Goal: Information Seeking & Learning: Learn about a topic

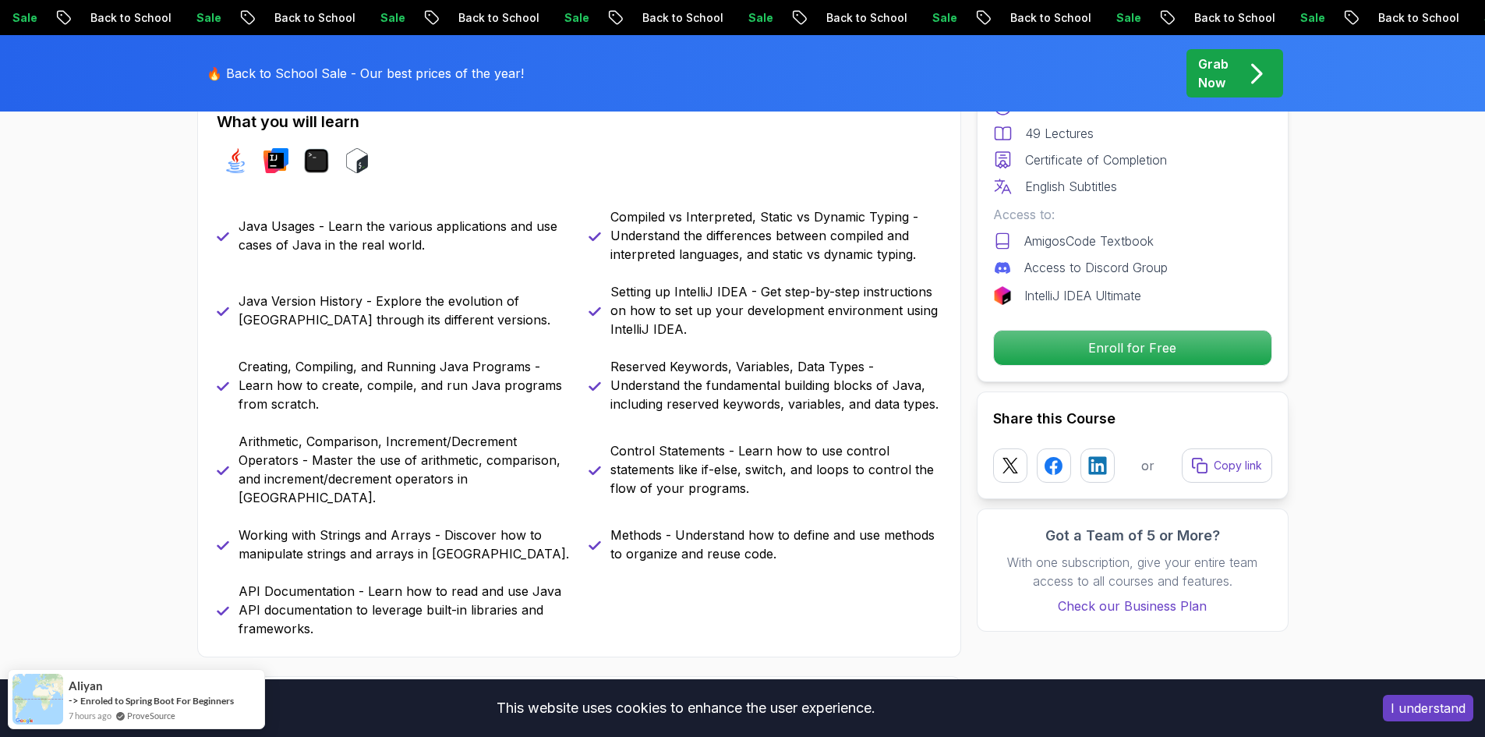
scroll to position [857, 0]
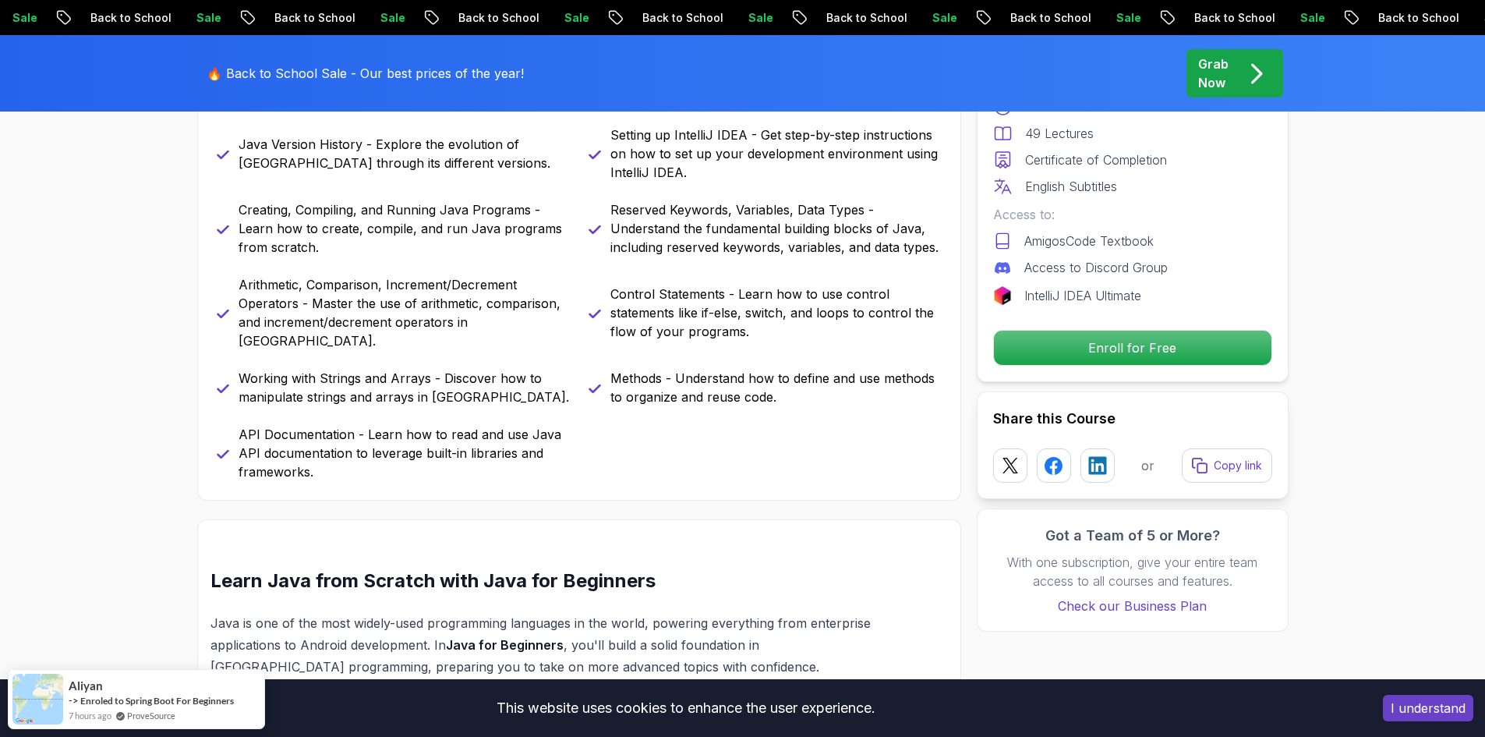
click at [1103, 366] on div "Free Course Includes: 2.41 Hours 49 Lectures Certificate of Completion English …" at bounding box center [1133, 194] width 312 height 376
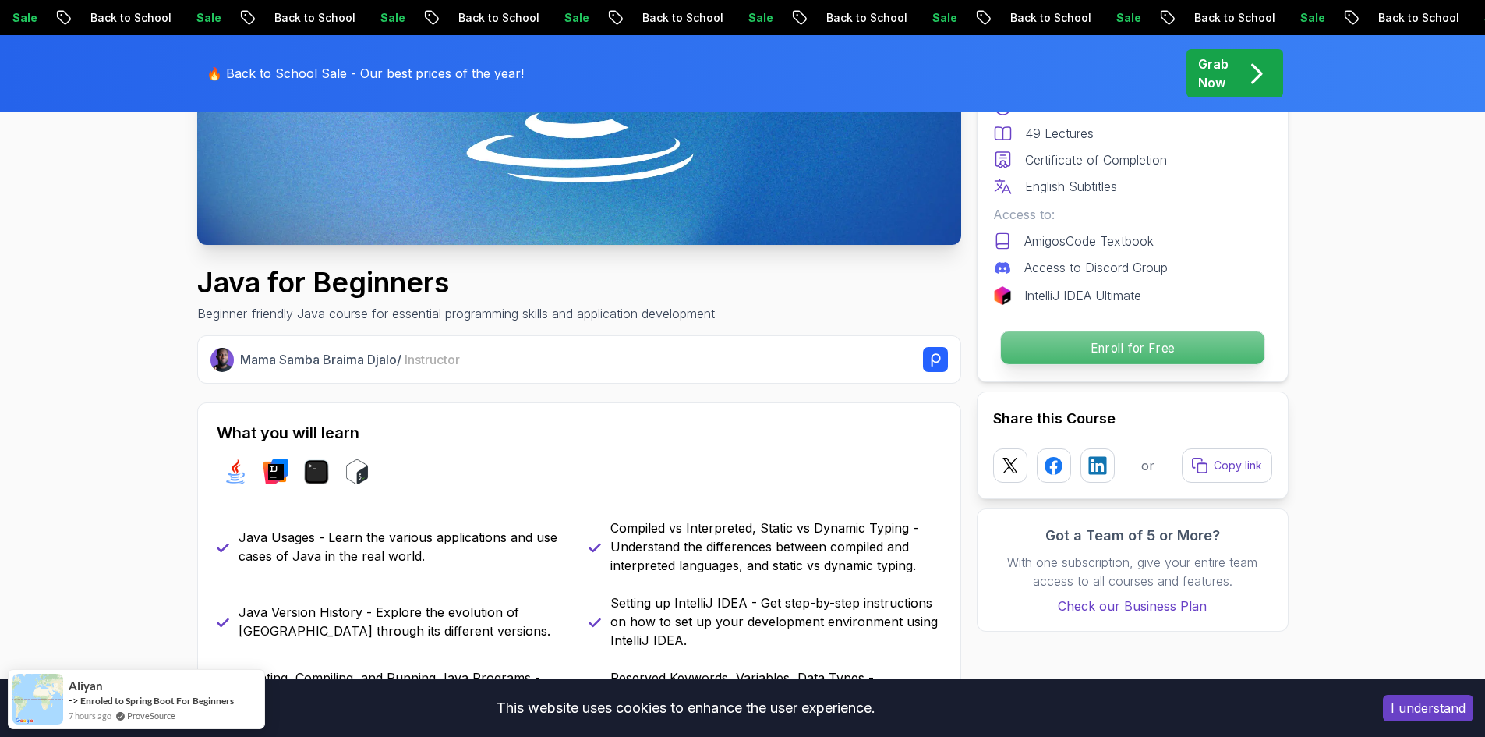
click at [1171, 352] on p "Enroll for Free" at bounding box center [1131, 347] width 263 height 33
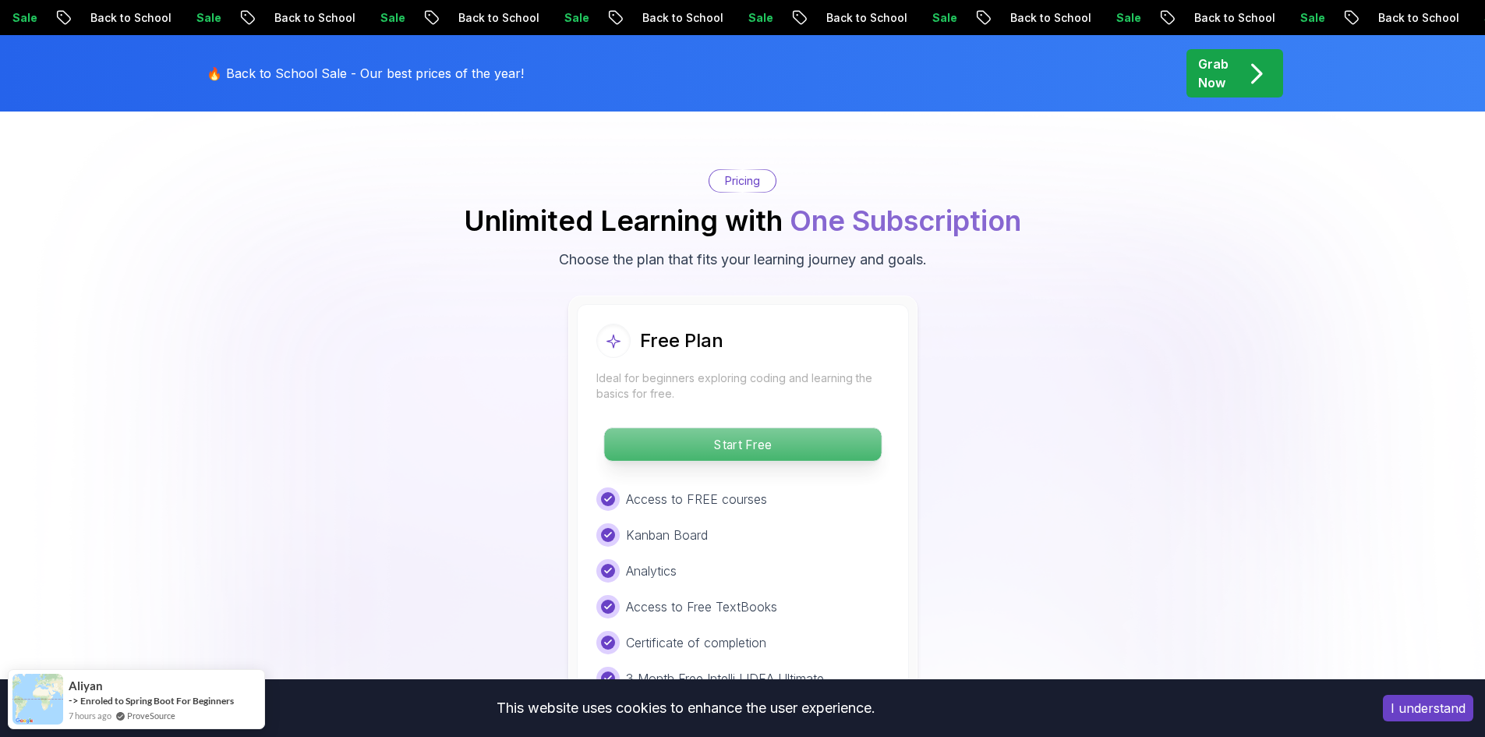
scroll to position [3109, 0]
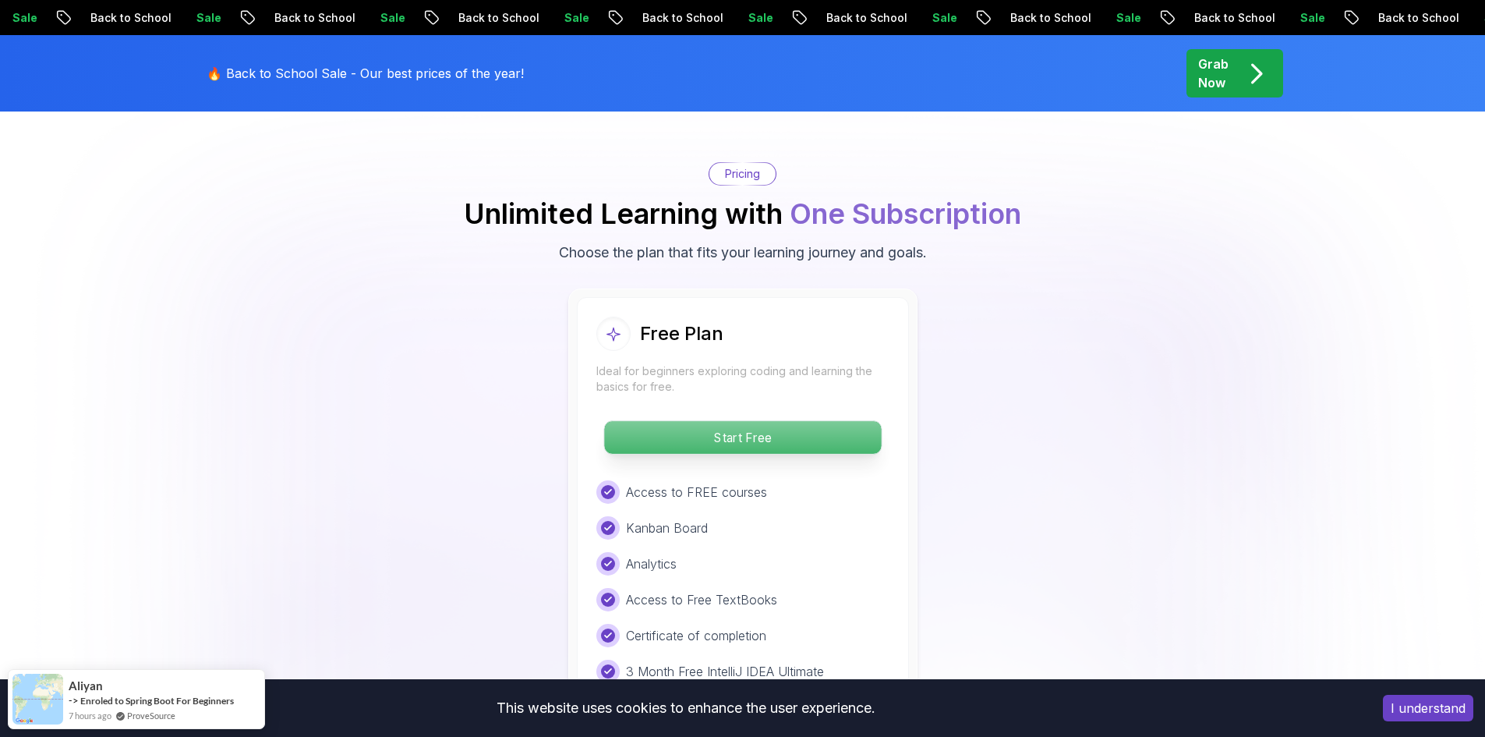
click at [748, 421] on p "Start Free" at bounding box center [742, 437] width 277 height 33
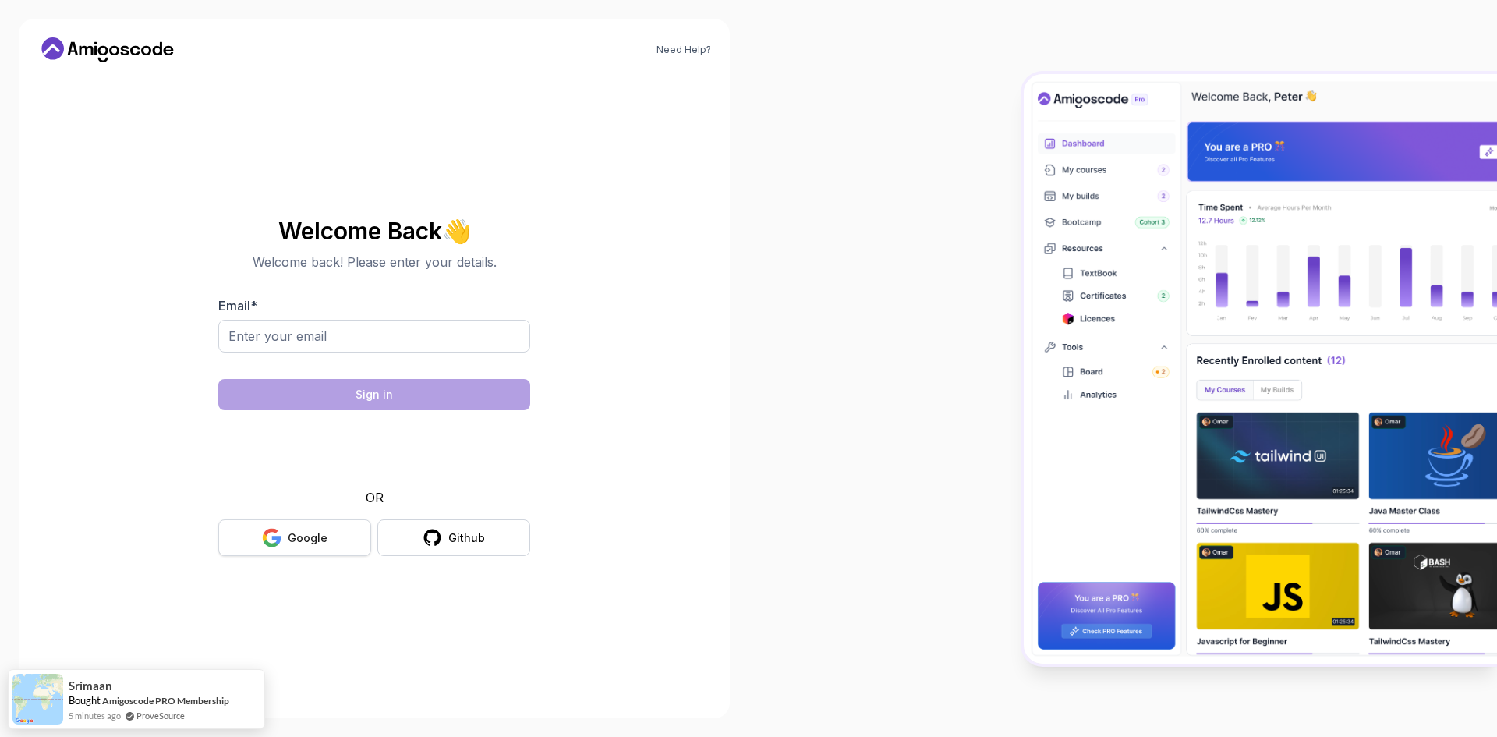
click at [297, 520] on button "Google" at bounding box center [294, 537] width 153 height 37
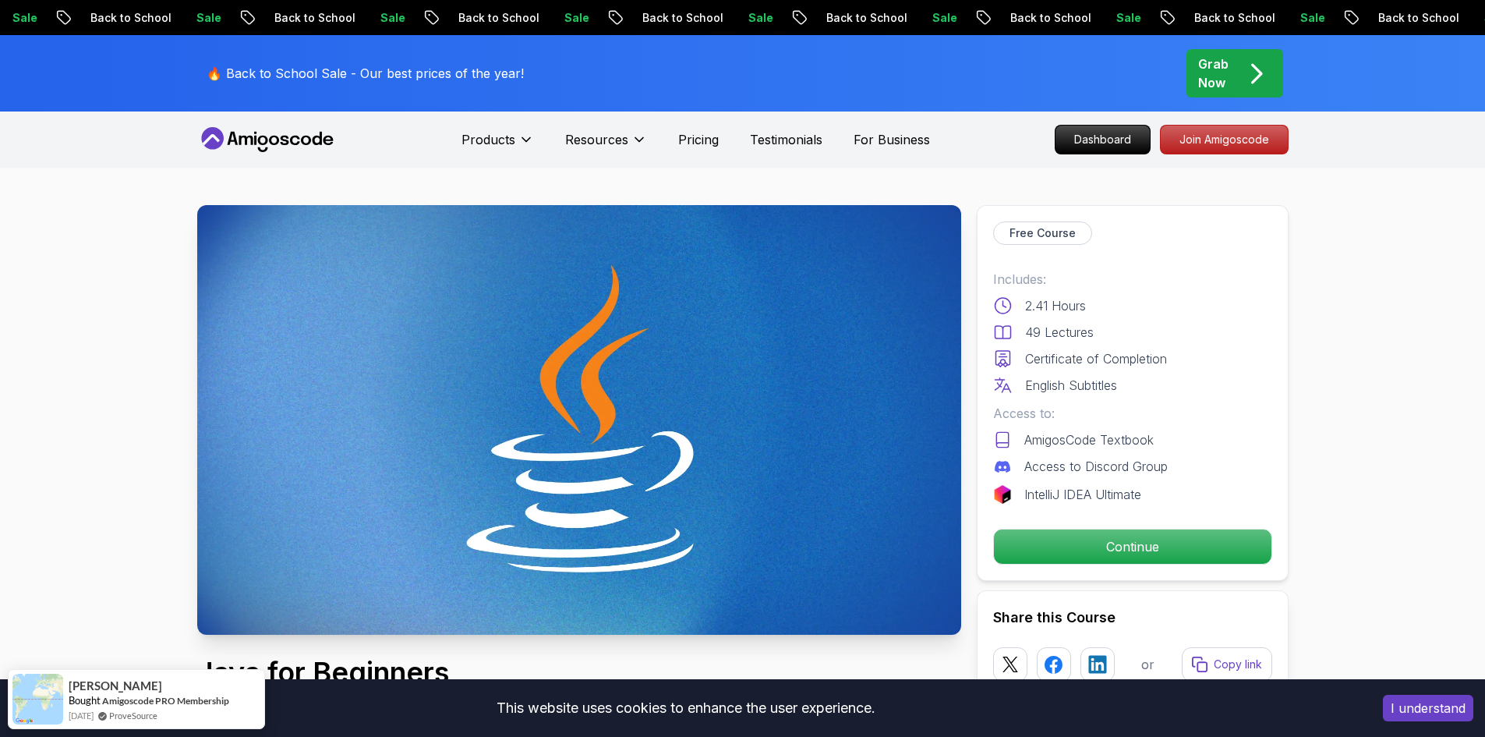
click at [1104, 525] on div "Free Course Includes: 2.41 Hours 49 Lectures Certificate of Completion English …" at bounding box center [1133, 393] width 312 height 376
click at [1108, 544] on p "Continue" at bounding box center [1131, 546] width 263 height 33
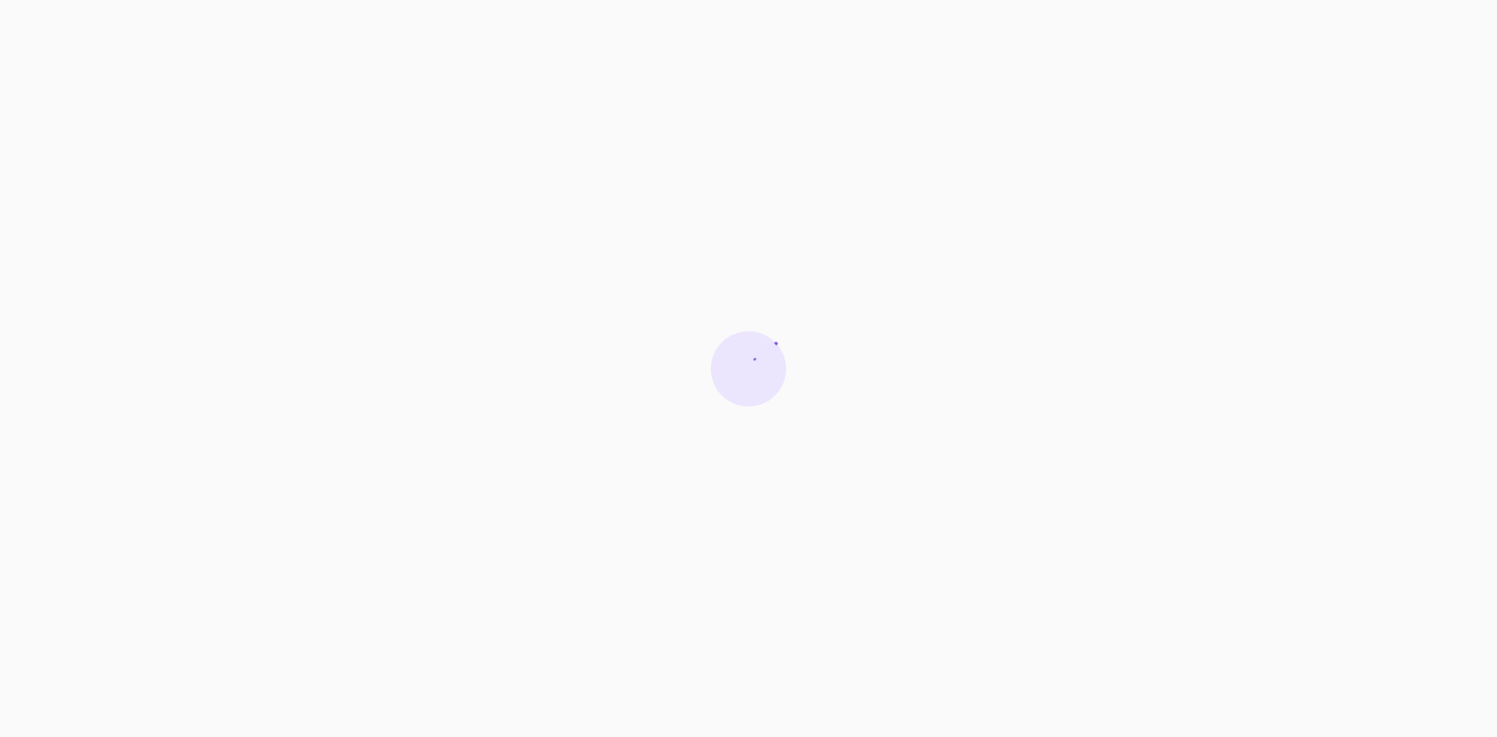
click at [1108, 544] on html at bounding box center [748, 368] width 1497 height 737
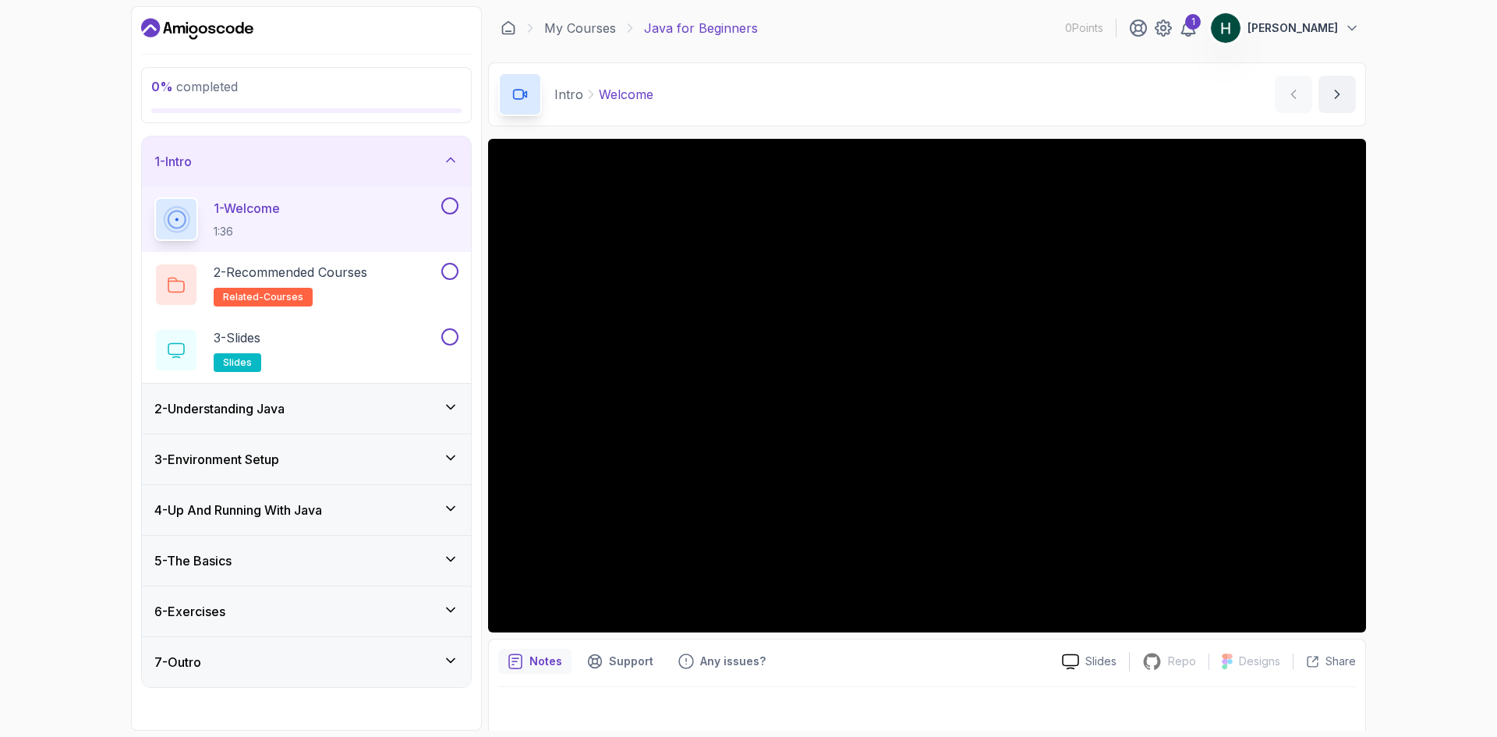
click at [374, 239] on div "1 - Welcome 1:36" at bounding box center [296, 219] width 284 height 44
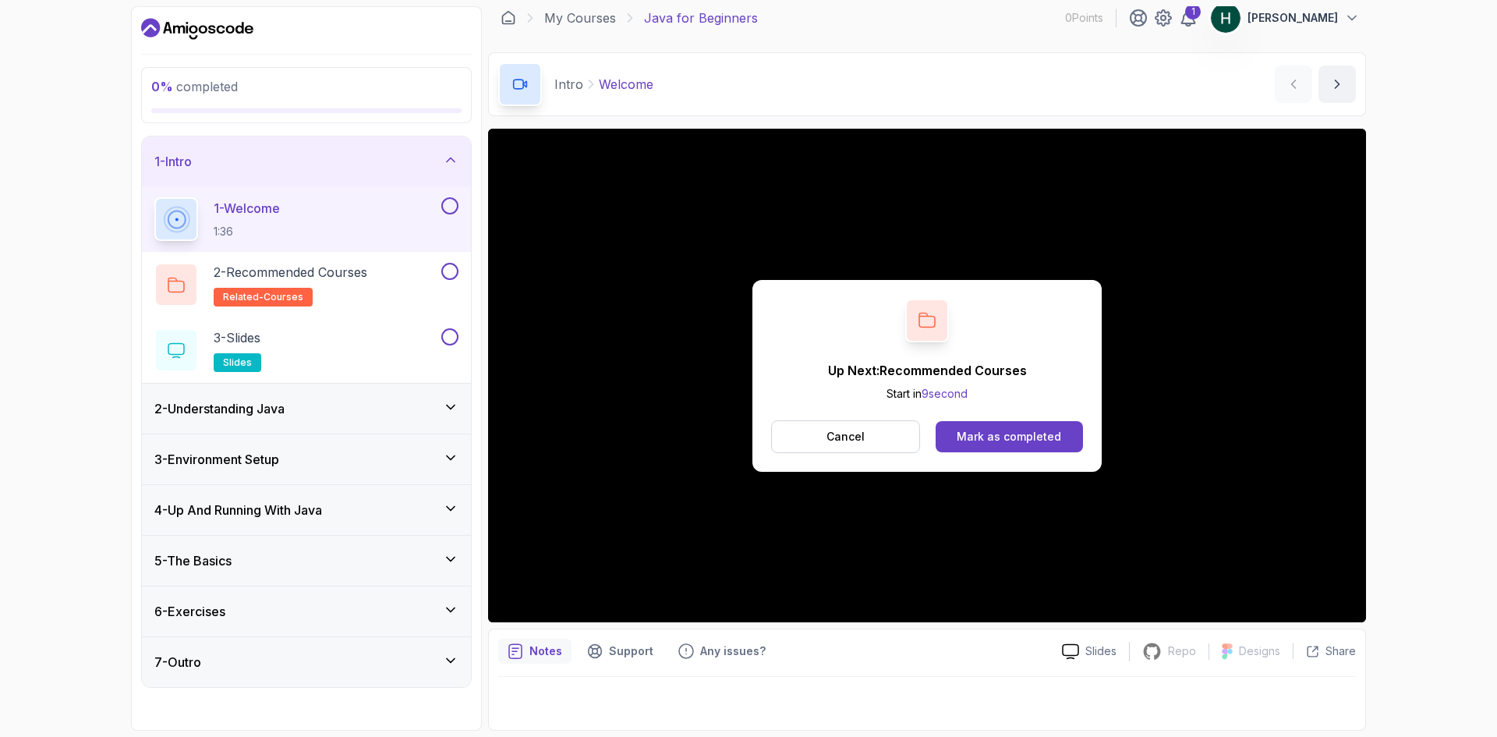
click at [978, 430] on div "Mark as completed" at bounding box center [1008, 437] width 104 height 16
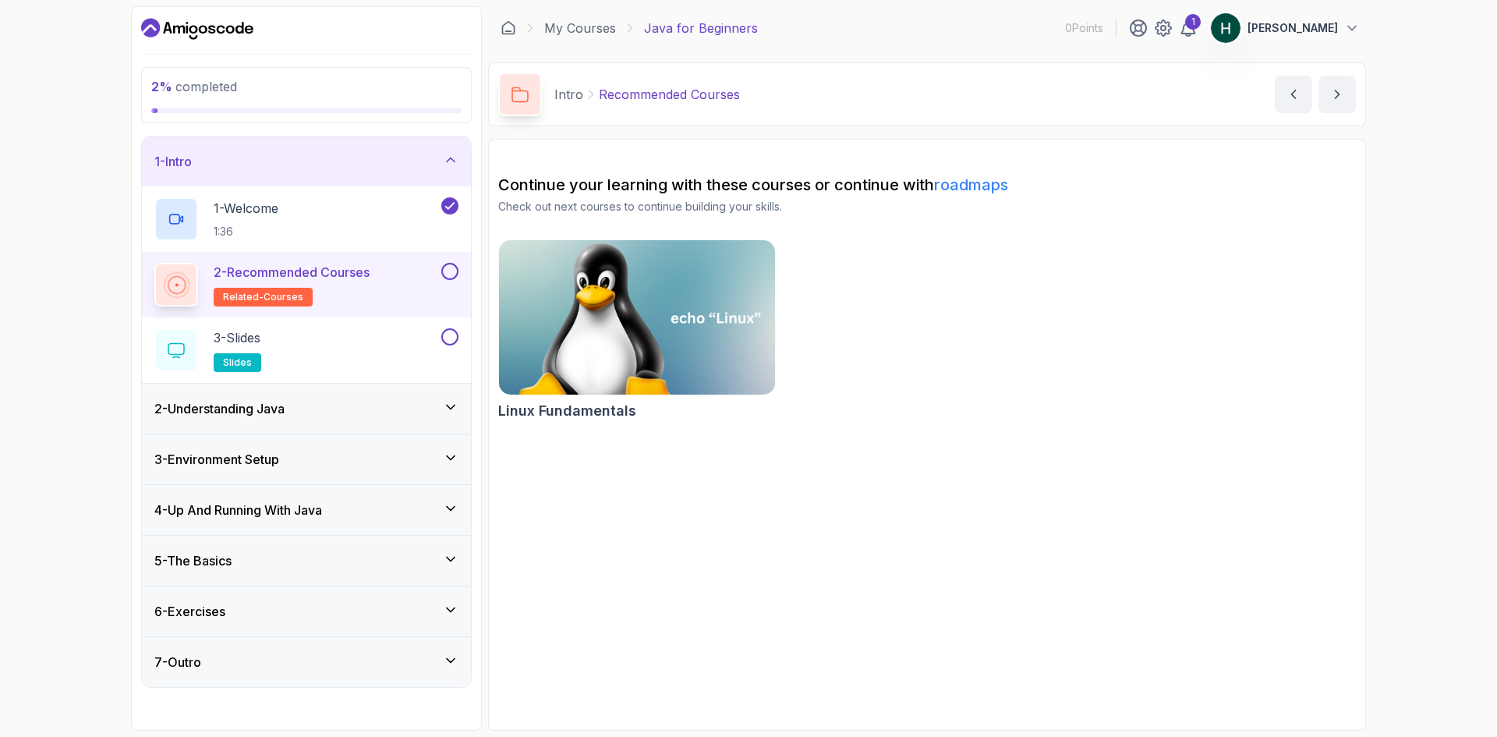
click at [617, 363] on img at bounding box center [637, 317] width 290 height 162
click at [404, 354] on div "3 - Slides slides" at bounding box center [296, 350] width 284 height 44
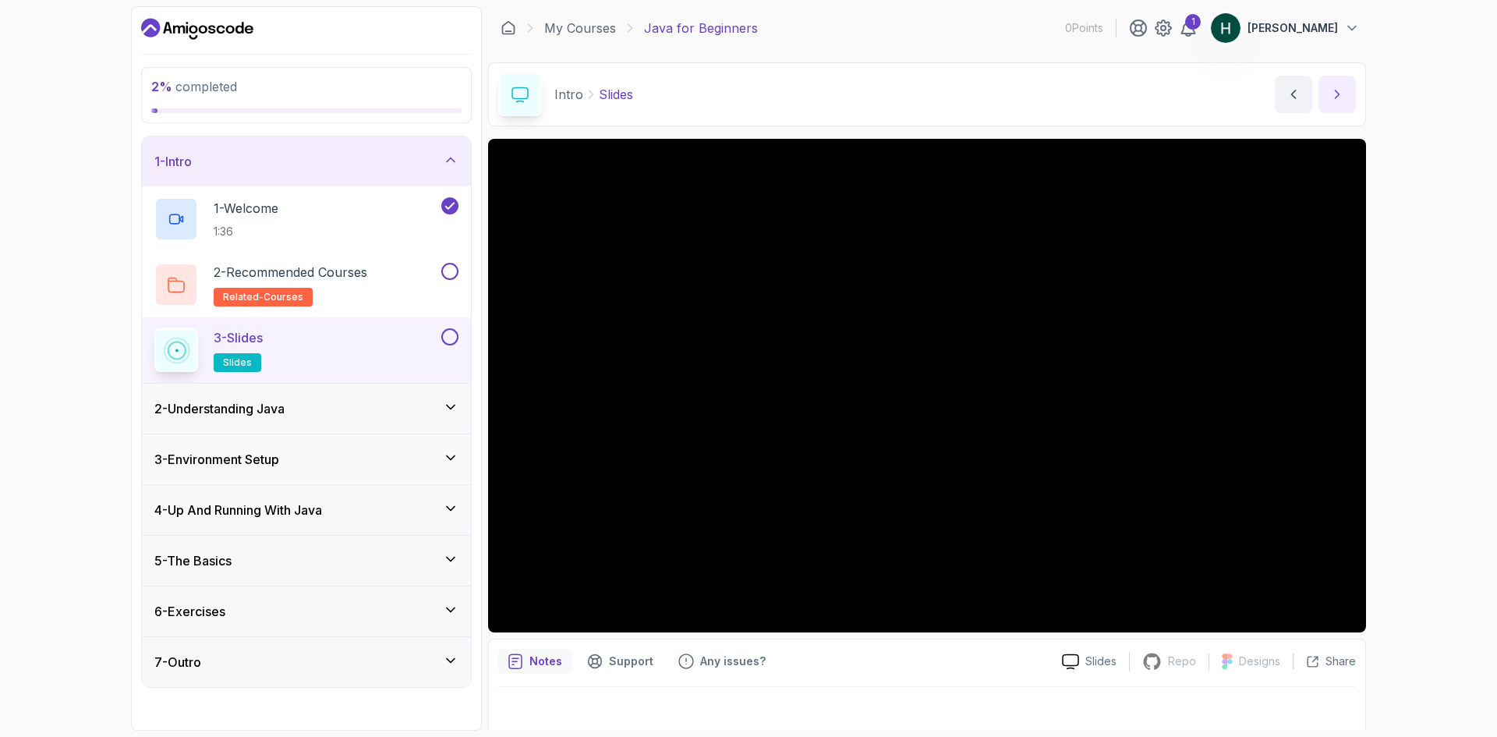
click at [1334, 107] on button "next content" at bounding box center [1336, 94] width 37 height 37
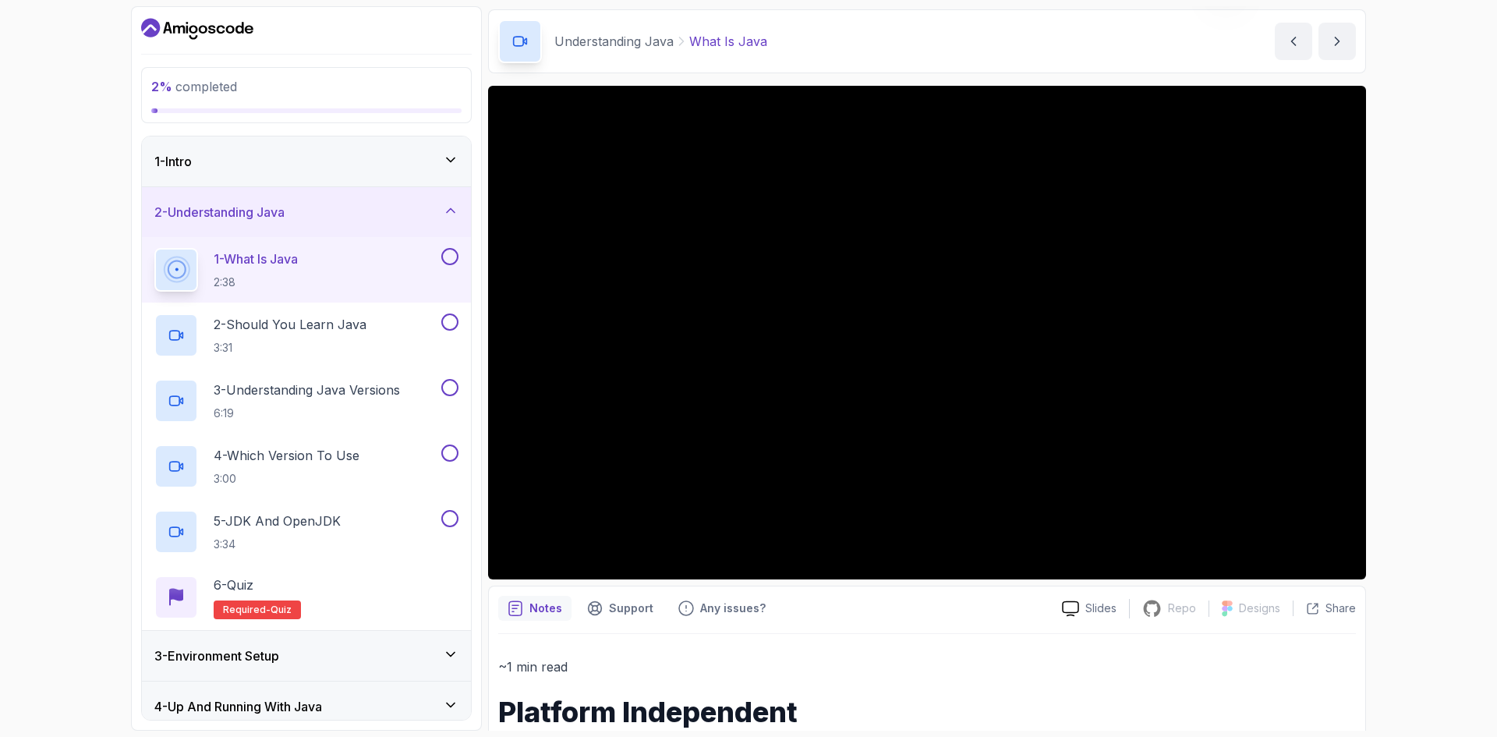
scroll to position [13, 0]
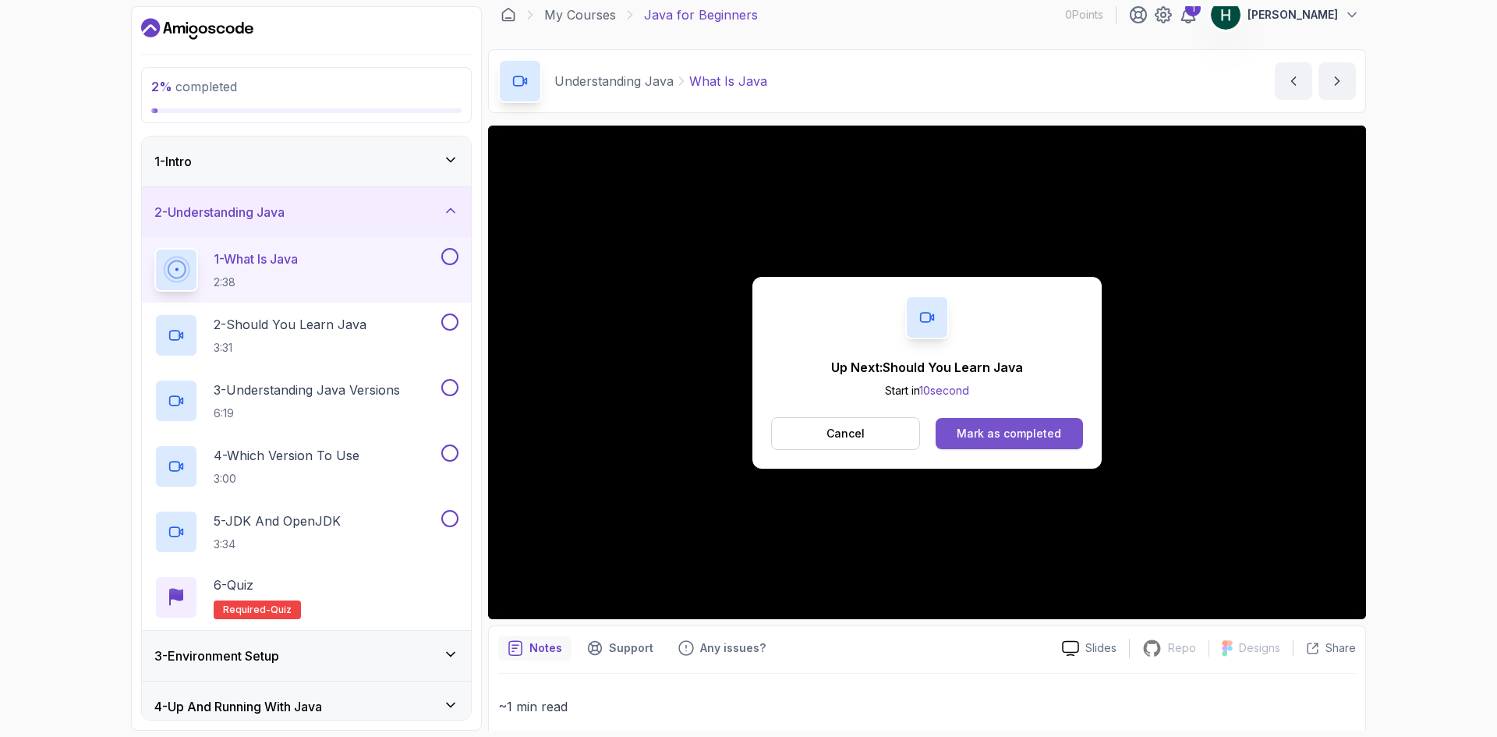
click at [1051, 440] on div "Mark as completed" at bounding box center [1008, 434] width 104 height 16
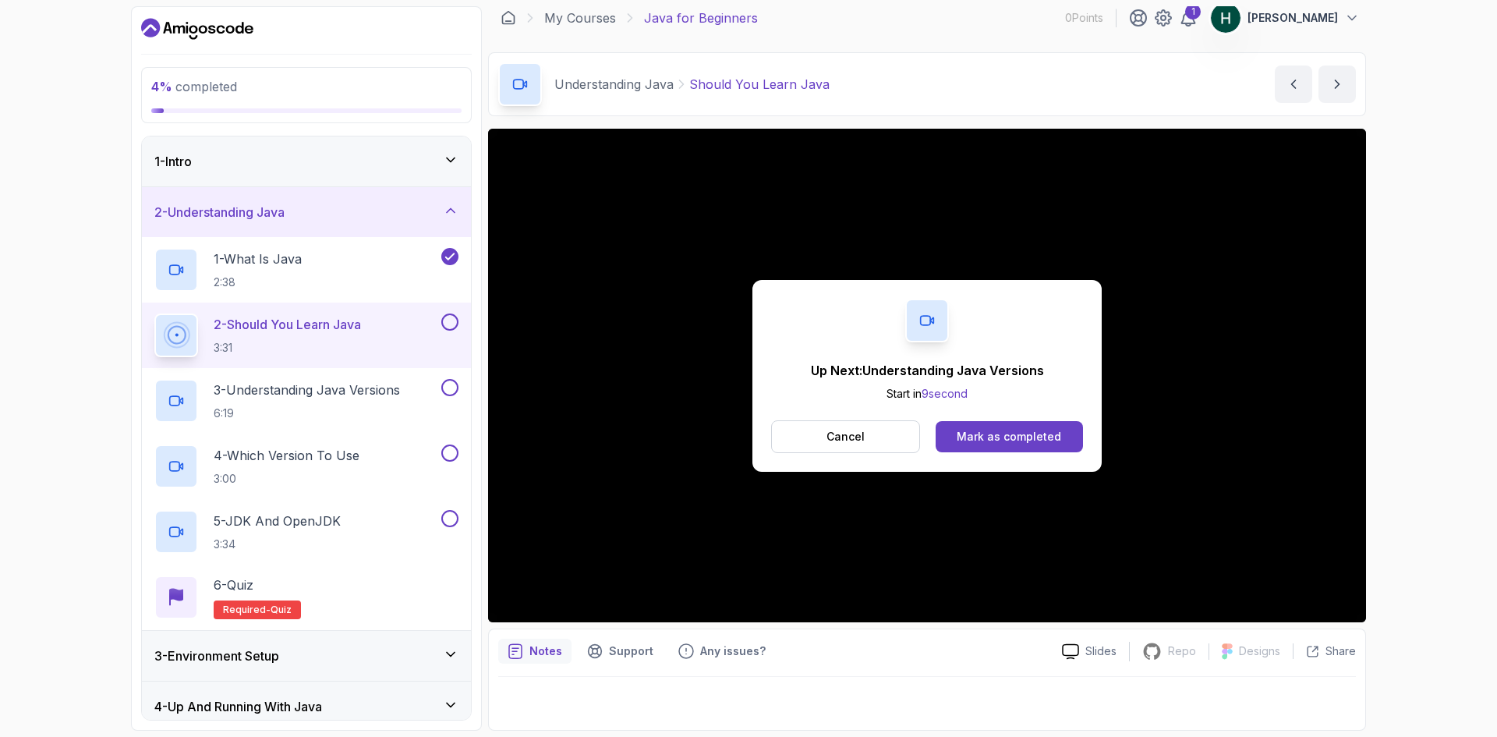
click at [1026, 455] on div "Up Next: Understanding Java Versions Start in 9 second Cancel Mark as completed" at bounding box center [926, 376] width 349 height 192
click at [1002, 447] on button "Mark as completed" at bounding box center [1008, 436] width 147 height 31
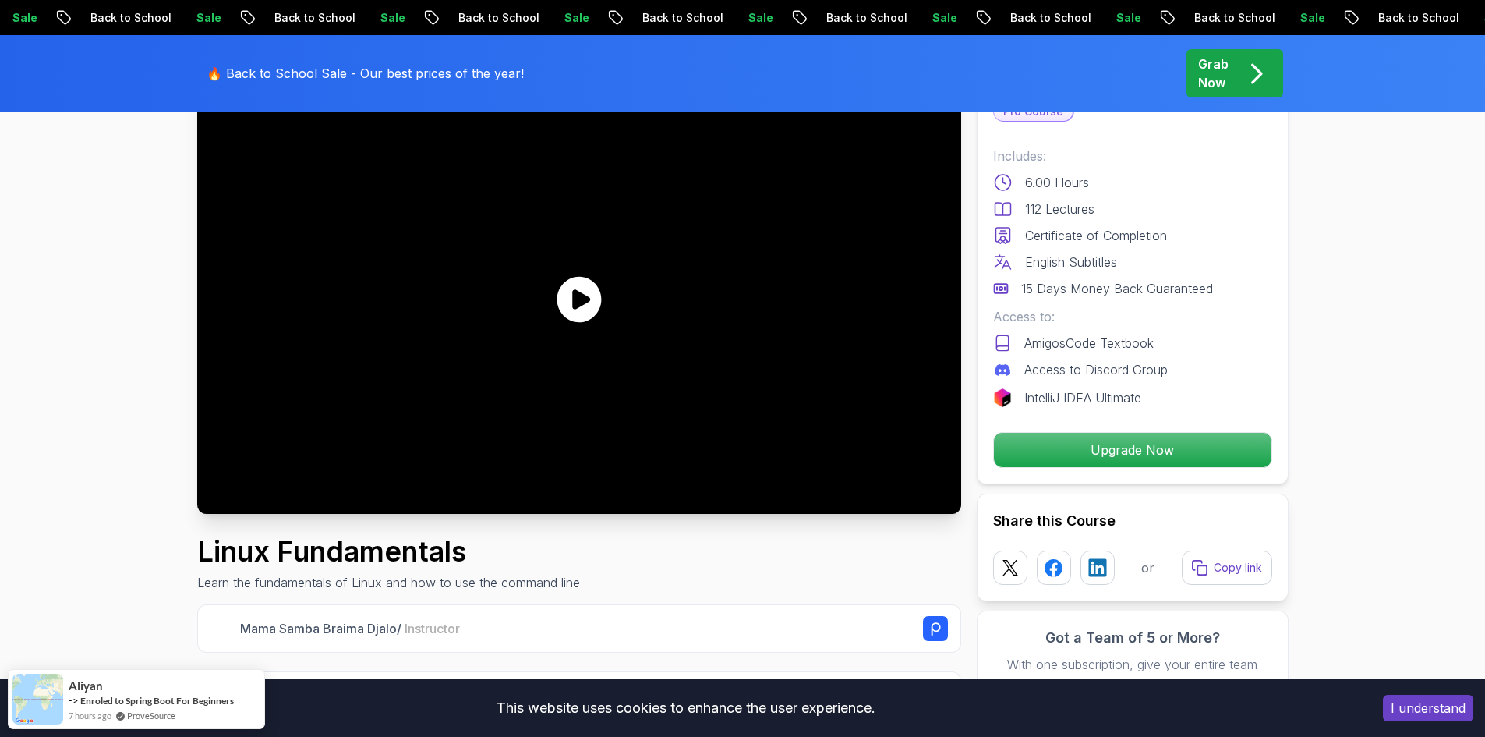
scroll to position [156, 0]
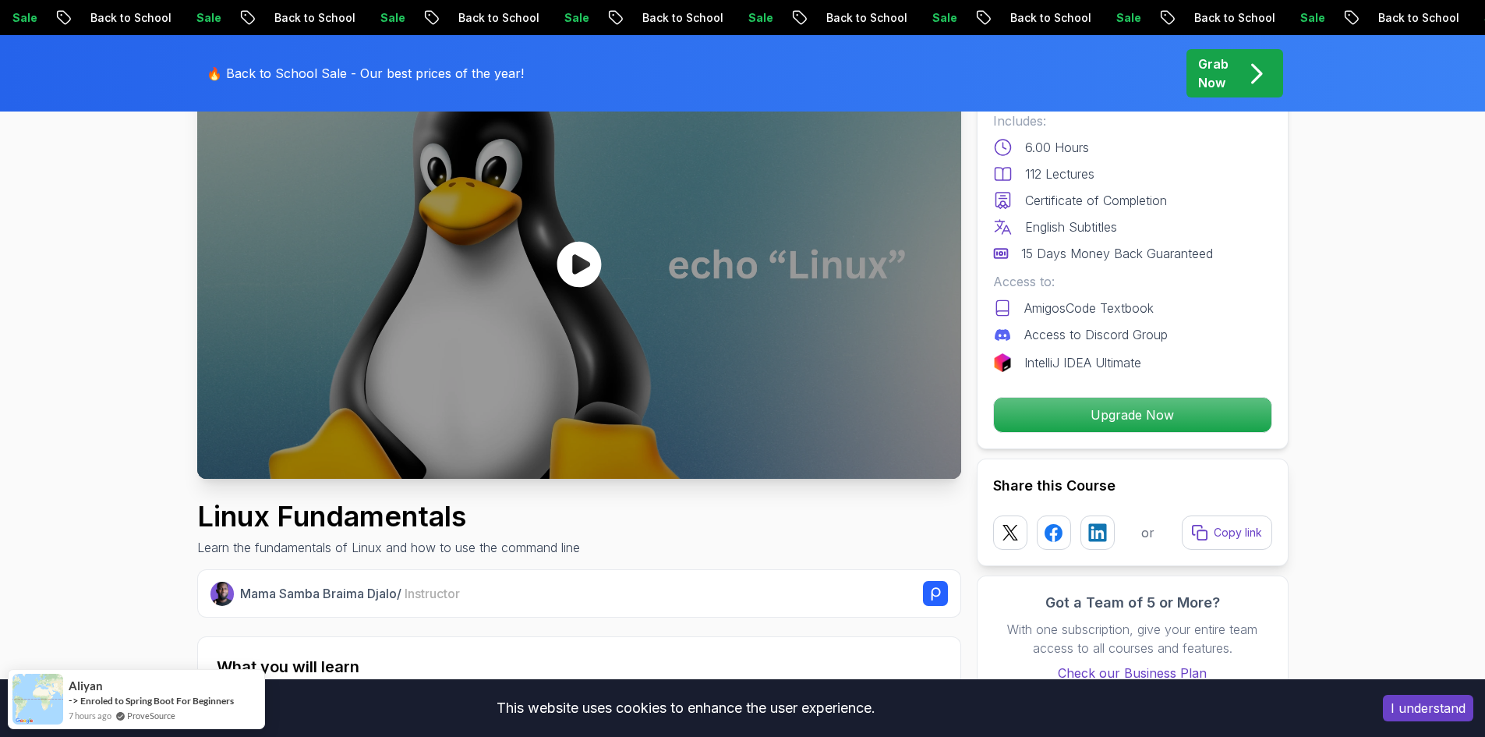
click at [574, 276] on icon at bounding box center [579, 264] width 44 height 46
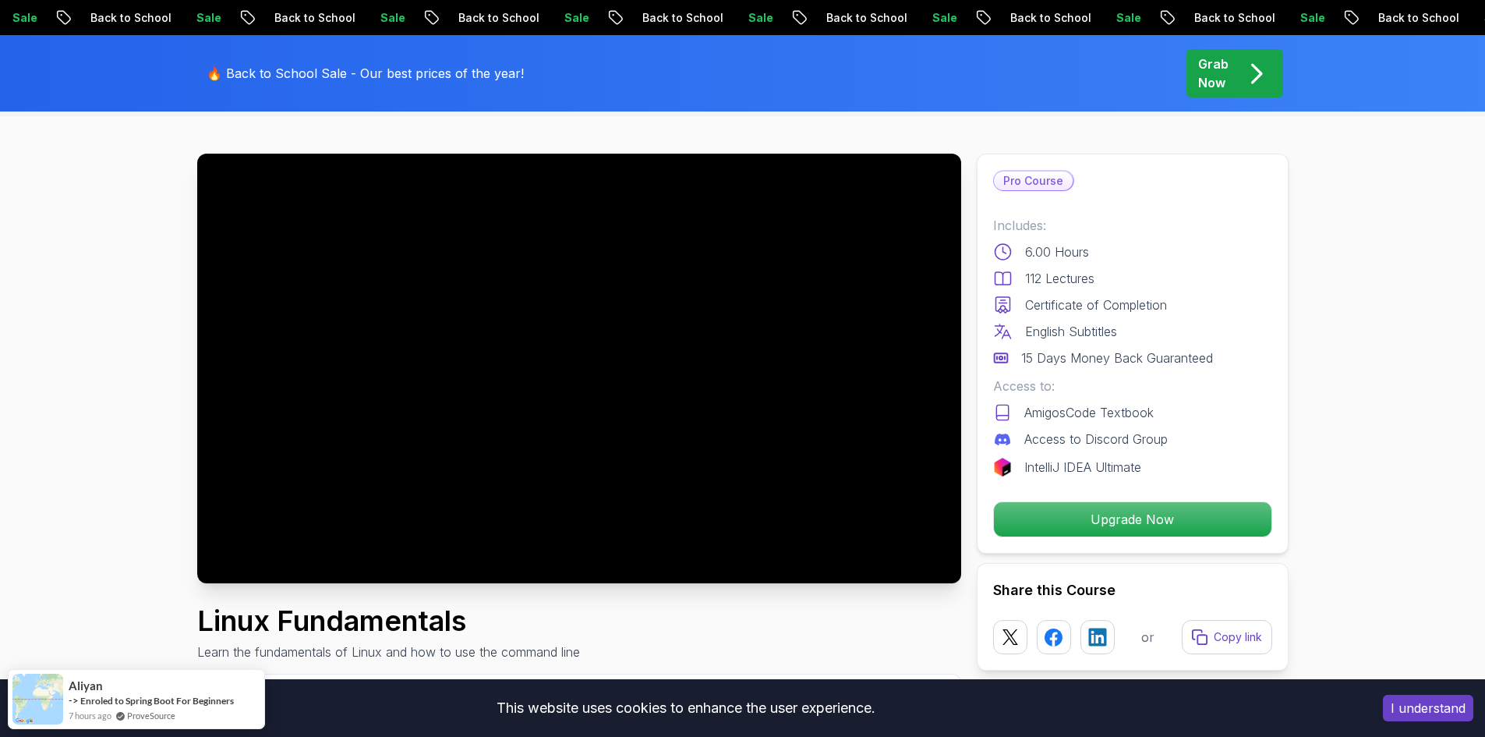
scroll to position [78, 0]
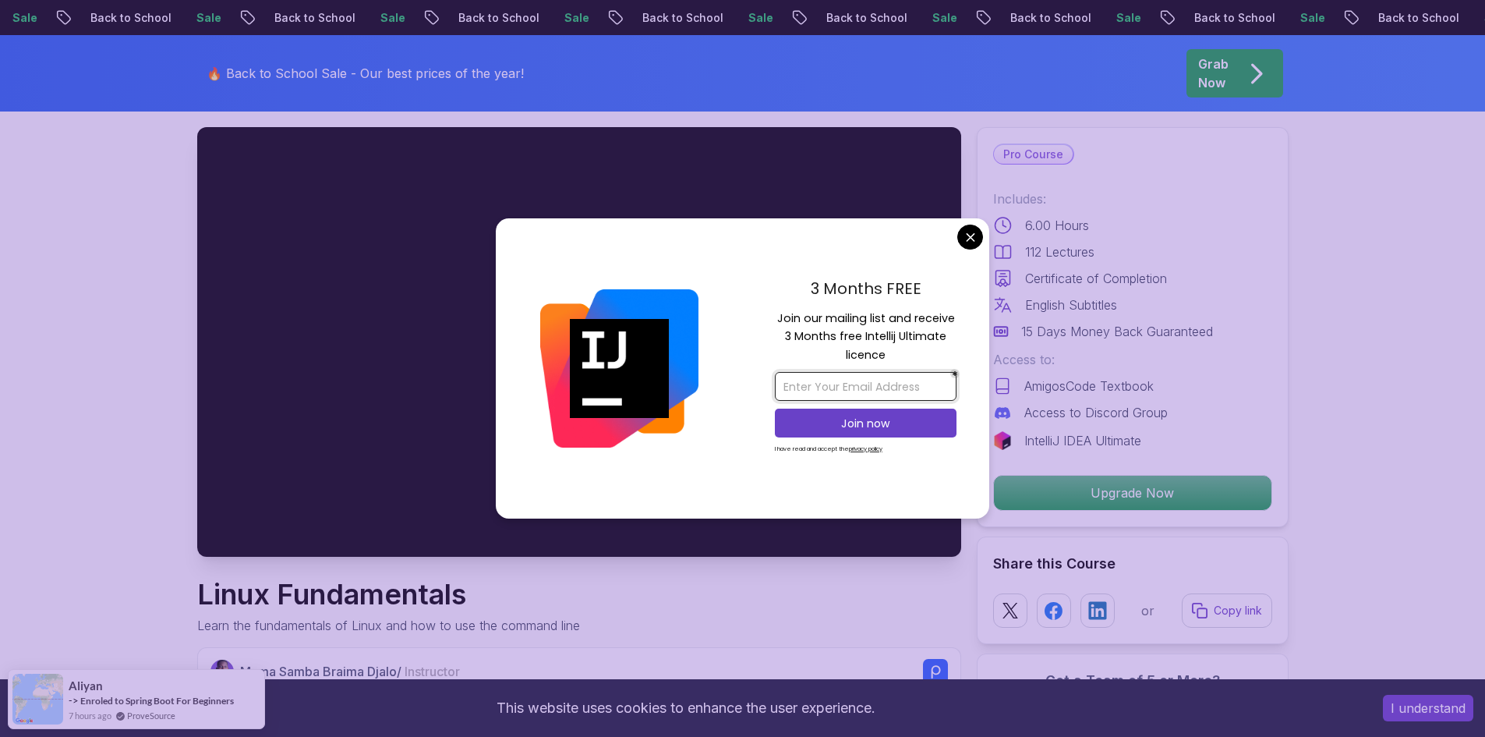
click at [850, 392] on input "email" at bounding box center [866, 386] width 182 height 29
type input "heliosjuvenau@gmail.com"
click at [864, 414] on button "Join now" at bounding box center [866, 422] width 182 height 29
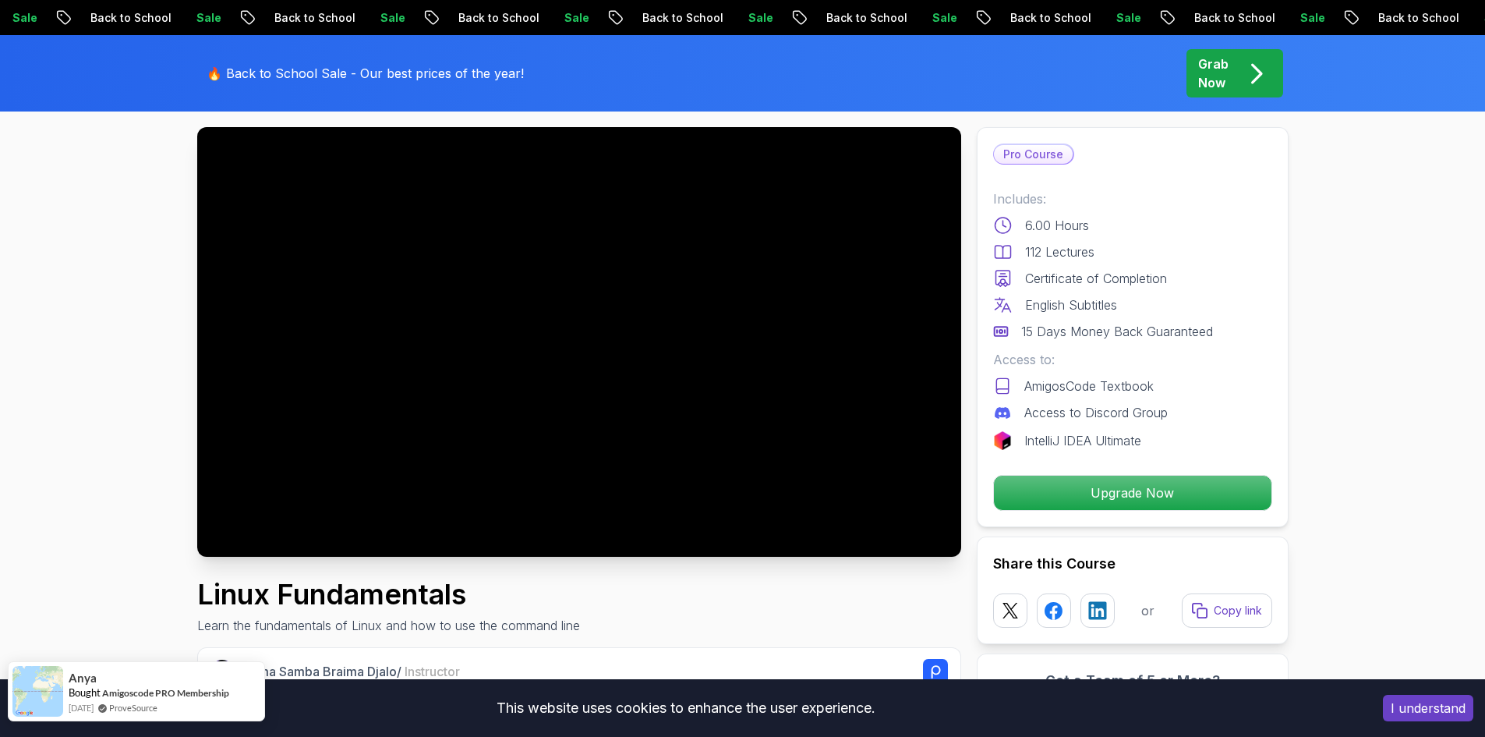
click at [56, 693] on img at bounding box center [37, 691] width 51 height 51
click at [79, 687] on span "Bought" at bounding box center [85, 692] width 32 height 12
click at [942, 619] on div "Linux Fundamentals Learn the fundamentals of Linux and how to use the command l…" at bounding box center [579, 606] width 764 height 56
